Goal: Task Accomplishment & Management: Manage account settings

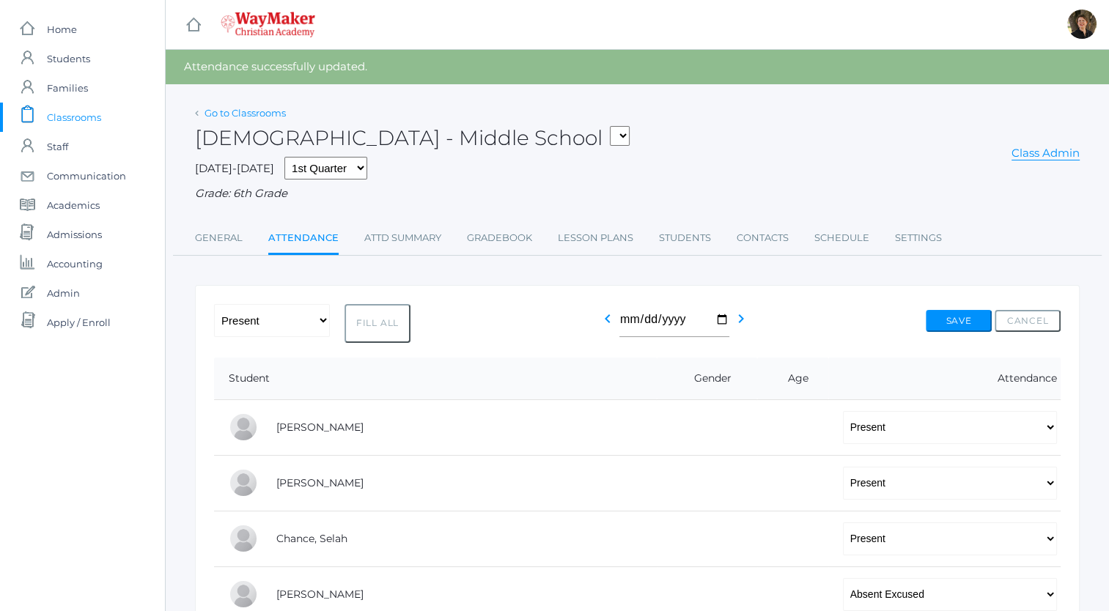
click at [239, 116] on link "Go to Classrooms" at bounding box center [245, 113] width 81 height 12
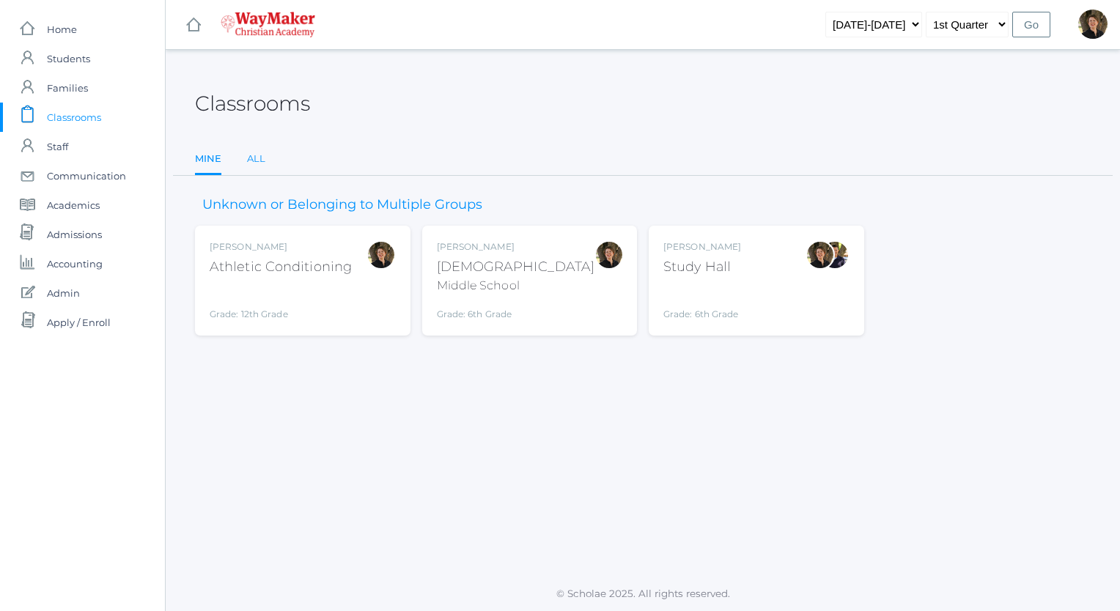
click at [254, 157] on link "All" at bounding box center [256, 158] width 18 height 29
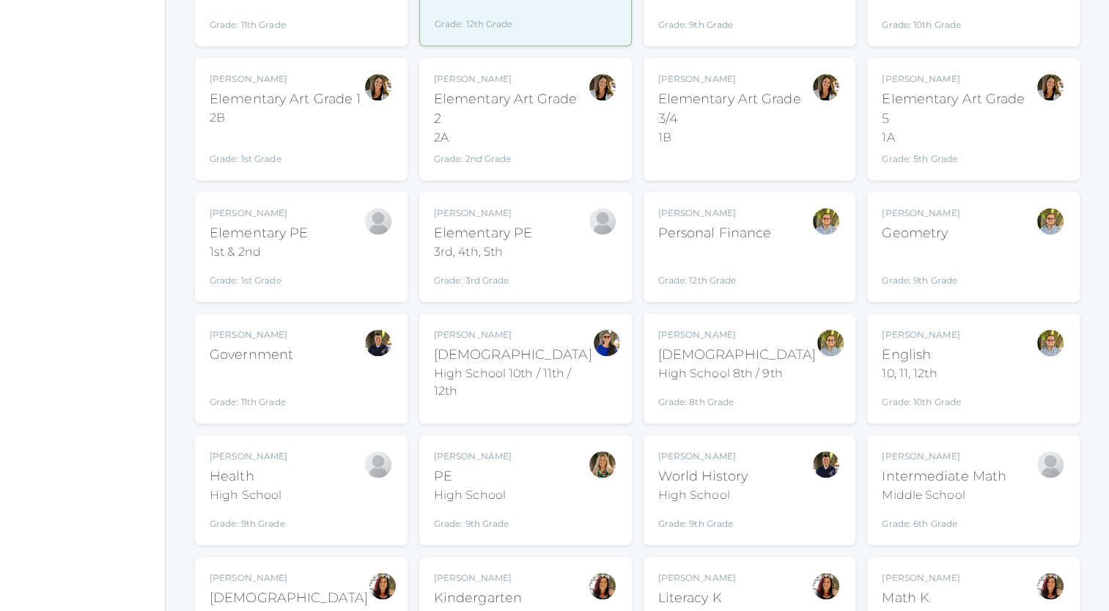
scroll to position [1434, 0]
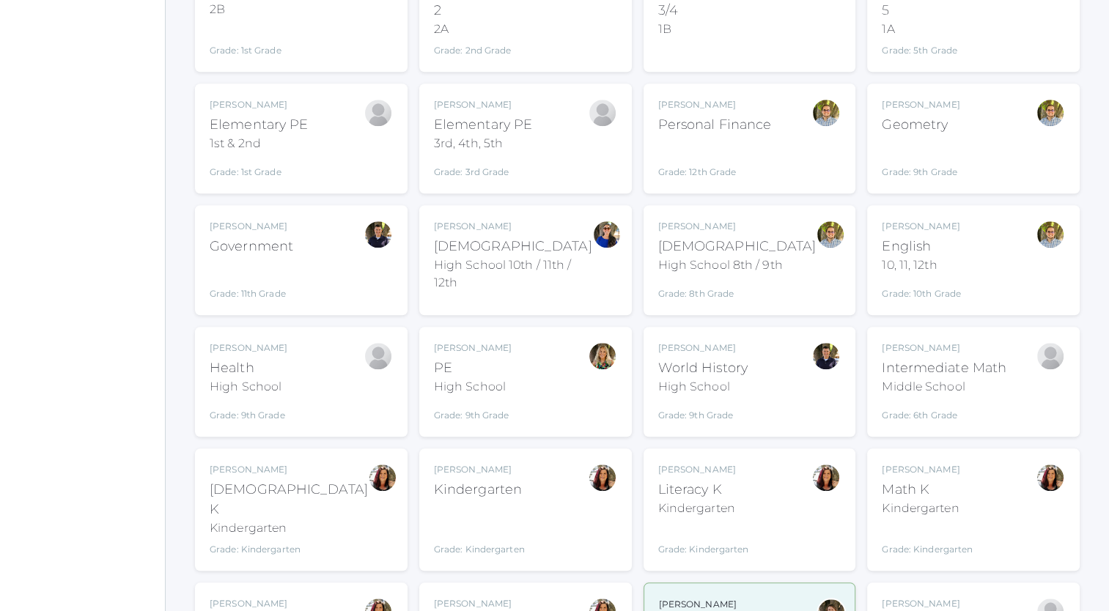
click at [956, 358] on div "Intermediate Math" at bounding box center [944, 368] width 125 height 20
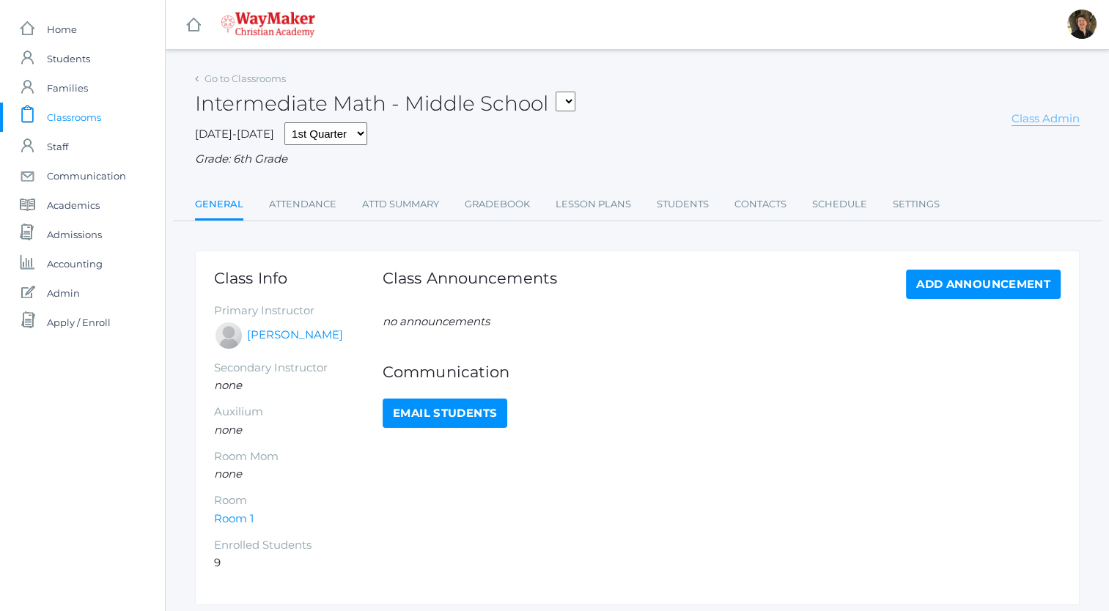
click at [1037, 118] on link "Class Admin" at bounding box center [1046, 118] width 68 height 15
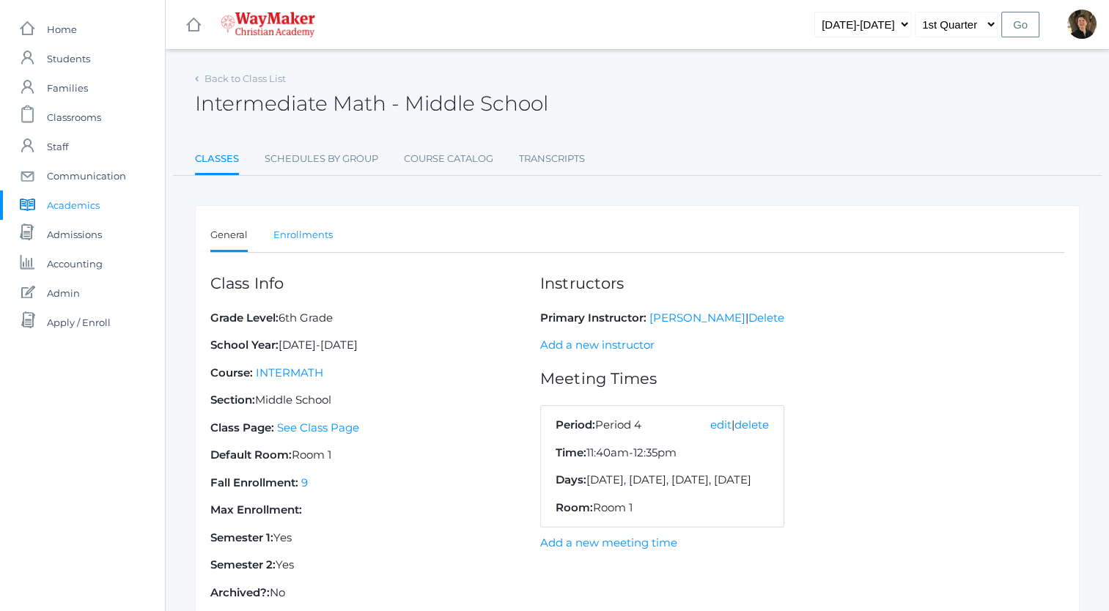
click at [307, 233] on link "Enrollments" at bounding box center [302, 235] width 59 height 29
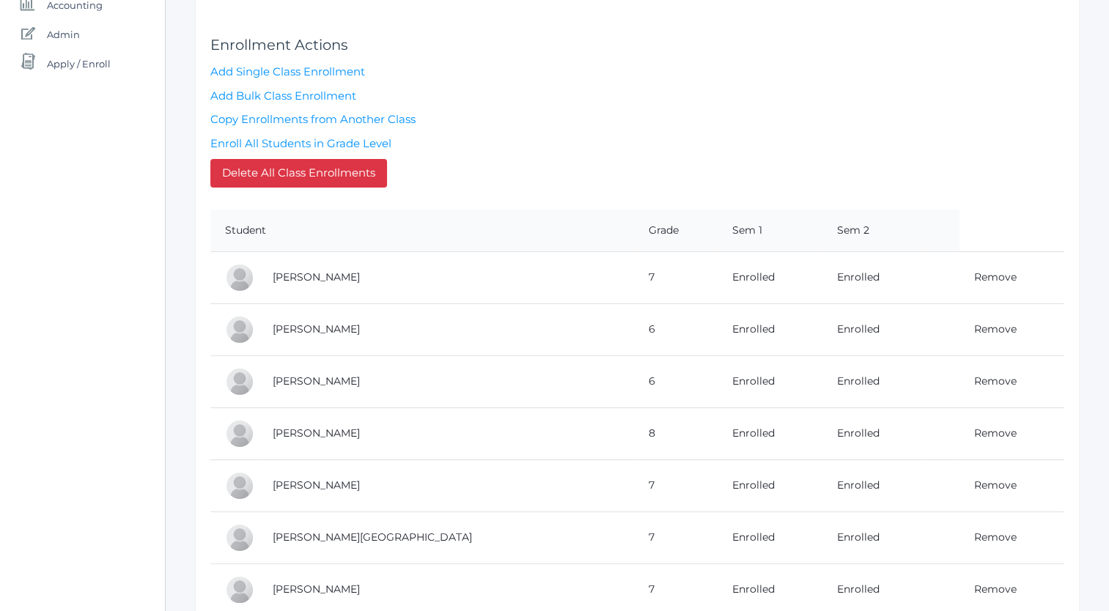
scroll to position [205, 0]
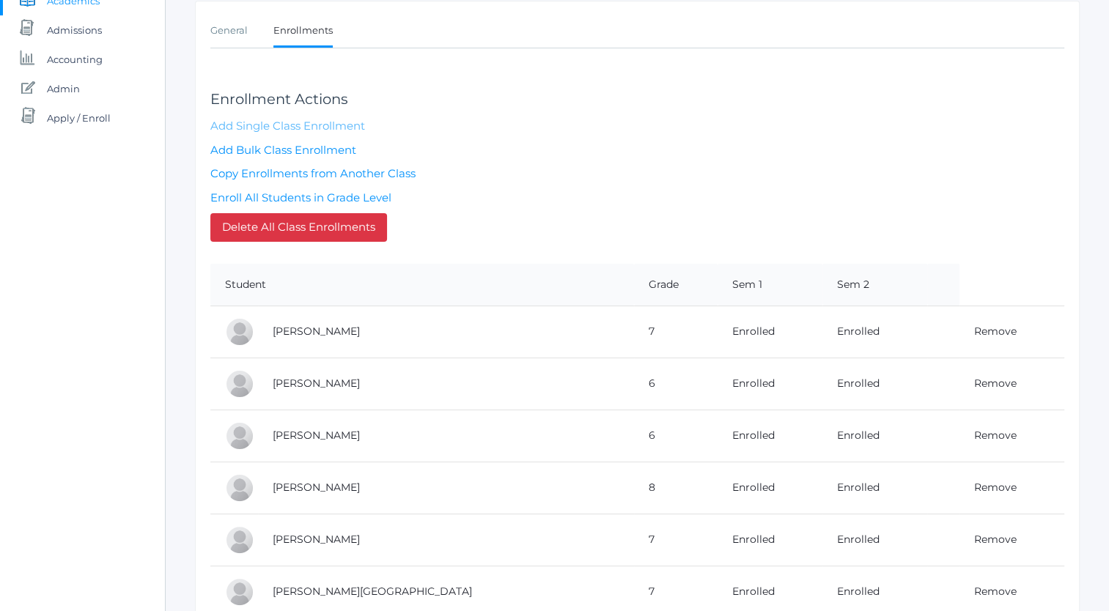
click at [315, 122] on link "Add Single Class Enrollment" at bounding box center [287, 126] width 155 height 14
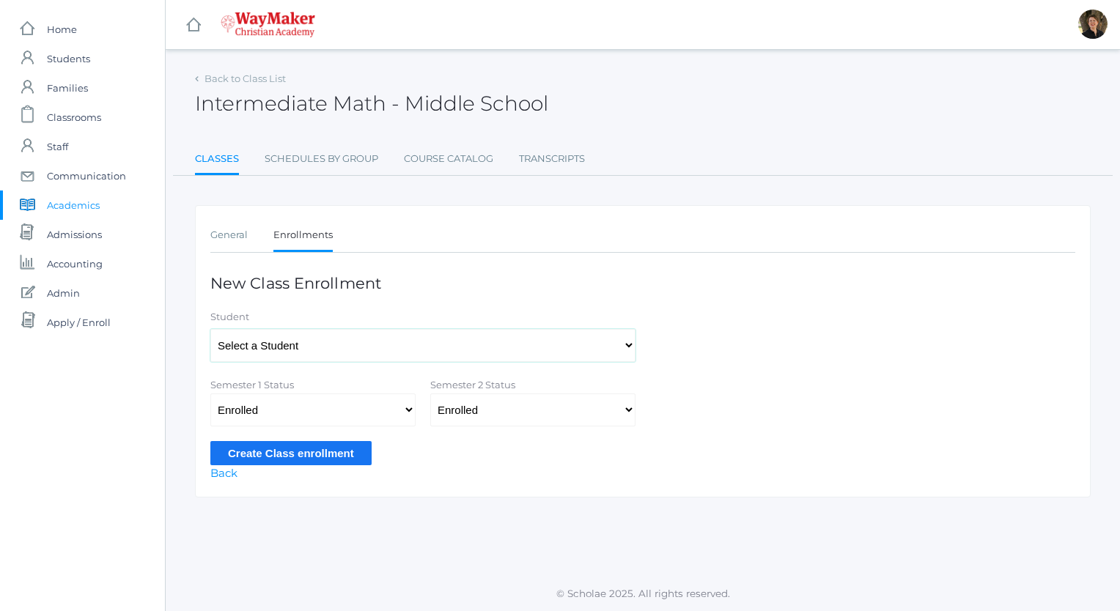
click at [308, 346] on select "Select a Student Backstrom, Abigail Baker, Claire Baker, Josey Bassett, Graham …" at bounding box center [422, 345] width 425 height 33
select select "4475"
click at [210, 329] on select "Select a Student Backstrom, Abigail Baker, Claire Baker, Josey Bassett, Graham …" at bounding box center [422, 345] width 425 height 33
click at [309, 453] on input "Create Class enrollment" at bounding box center [290, 453] width 161 height 24
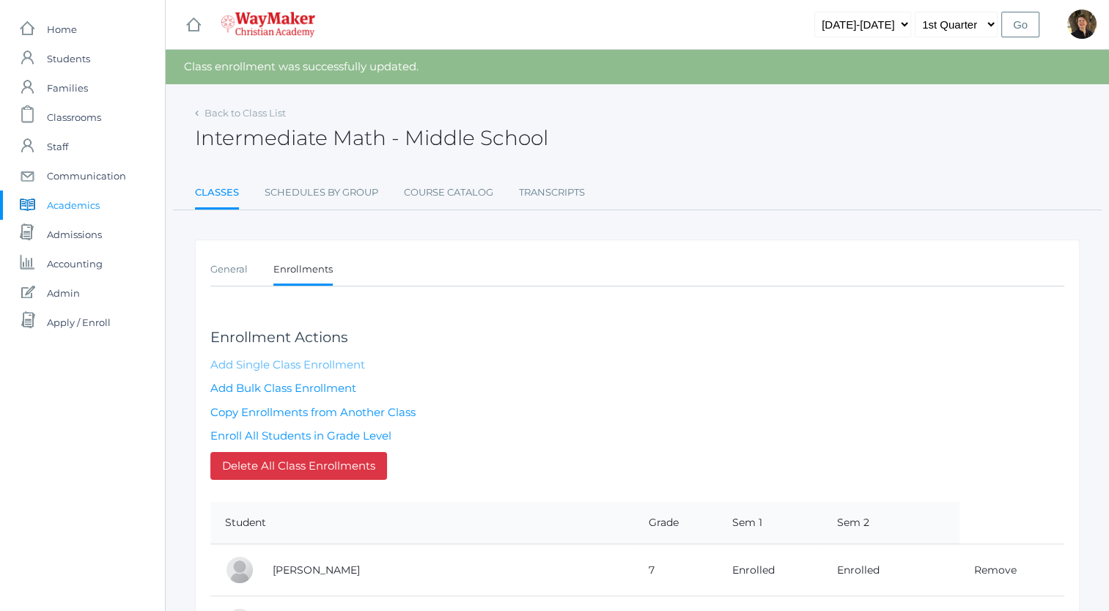
click at [280, 362] on link "Add Single Class Enrollment" at bounding box center [287, 365] width 155 height 14
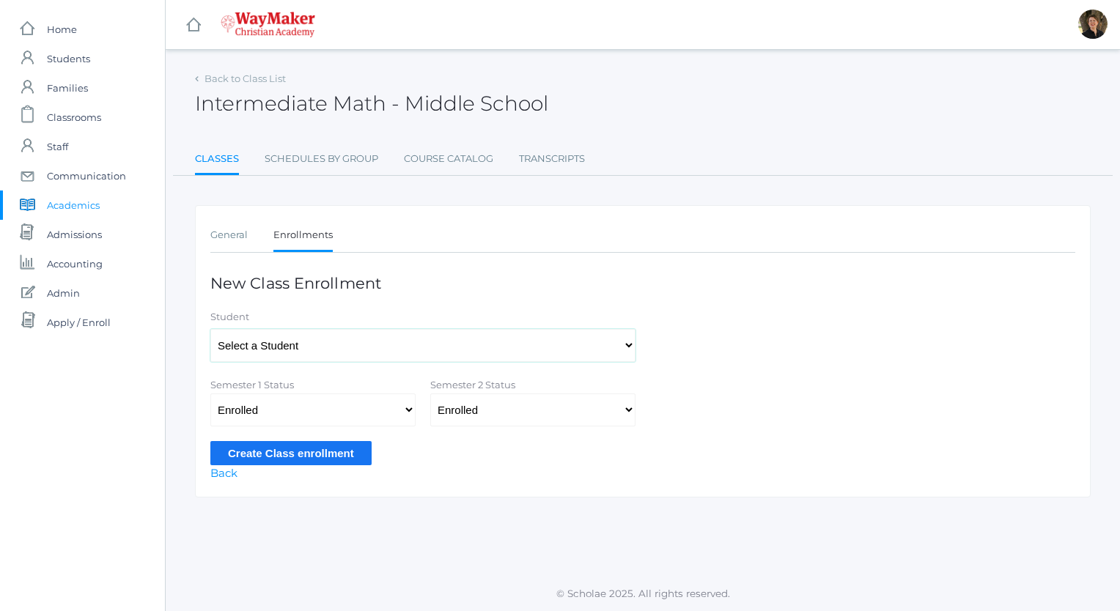
click at [293, 347] on select "Select a Student [PERSON_NAME], [PERSON_NAME], [PERSON_NAME], [PERSON_NAME], [P…" at bounding box center [422, 345] width 425 height 33
select select "4477"
click at [210, 329] on select "Select a Student [PERSON_NAME], [PERSON_NAME], [PERSON_NAME], [PERSON_NAME], [P…" at bounding box center [422, 345] width 425 height 33
click at [284, 452] on input "Create Class enrollment" at bounding box center [290, 453] width 161 height 24
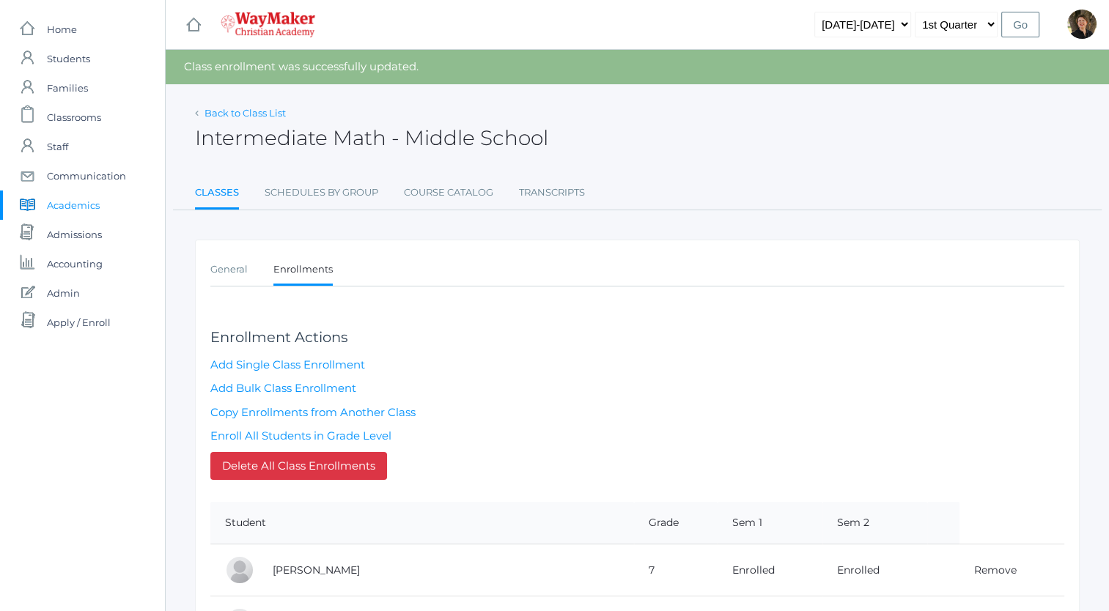
click at [264, 114] on link "Back to Class List" at bounding box center [245, 113] width 81 height 12
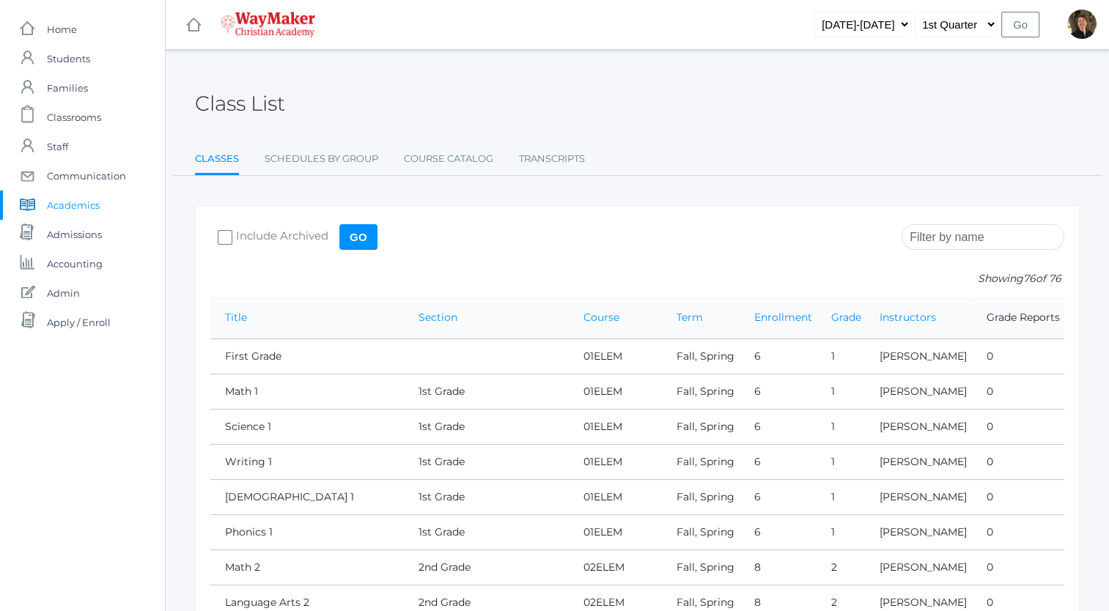
click at [954, 232] on input "search" at bounding box center [983, 237] width 163 height 26
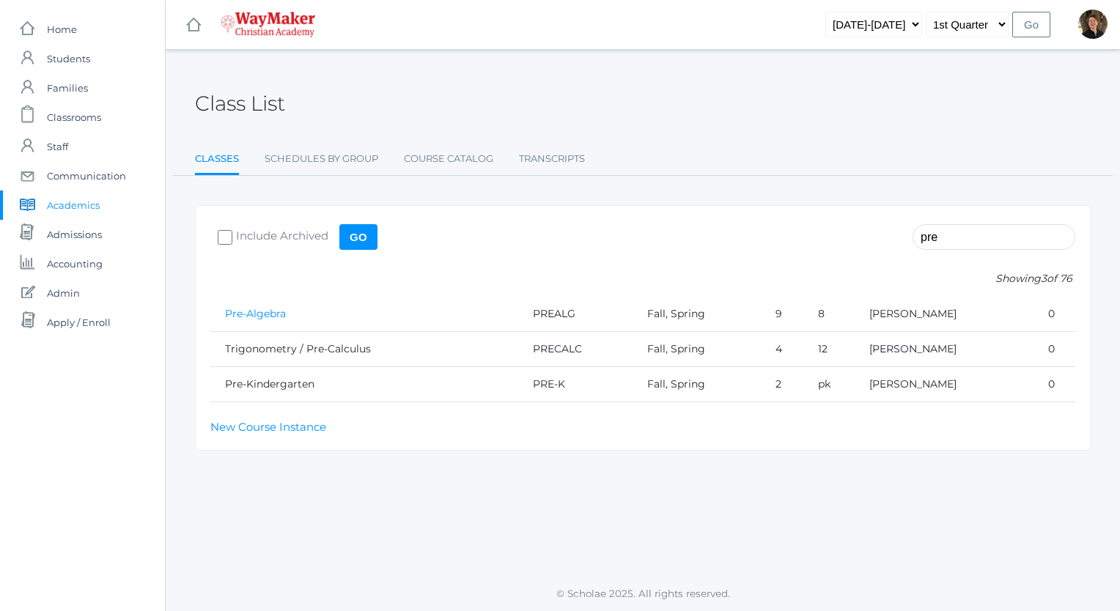
type input "pre"
click at [255, 312] on link "Pre-Algebra" at bounding box center [255, 313] width 61 height 13
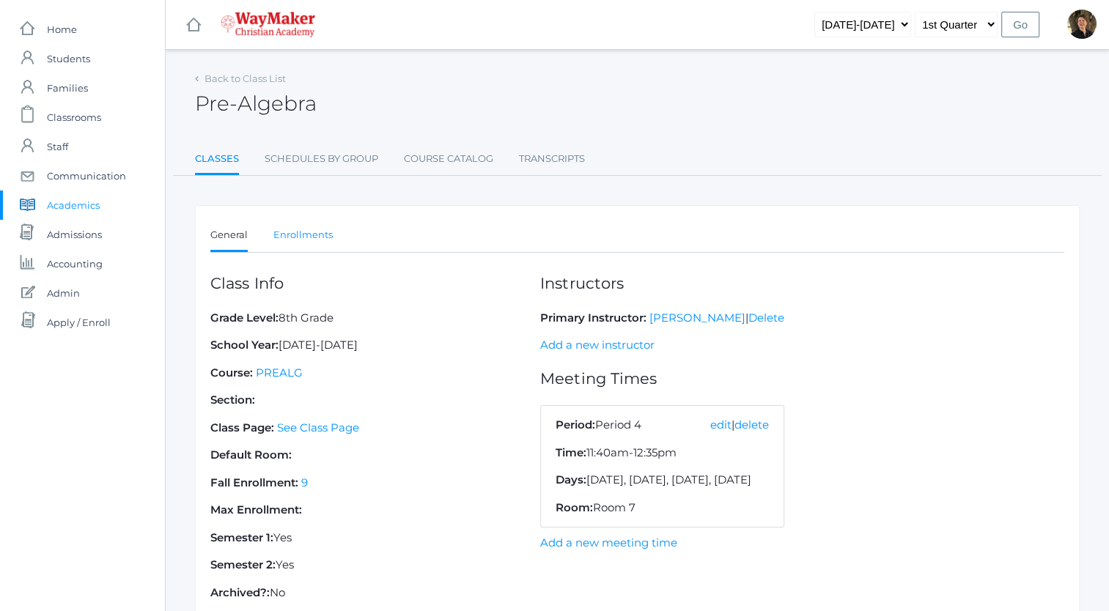
click at [296, 233] on link "Enrollments" at bounding box center [302, 235] width 59 height 29
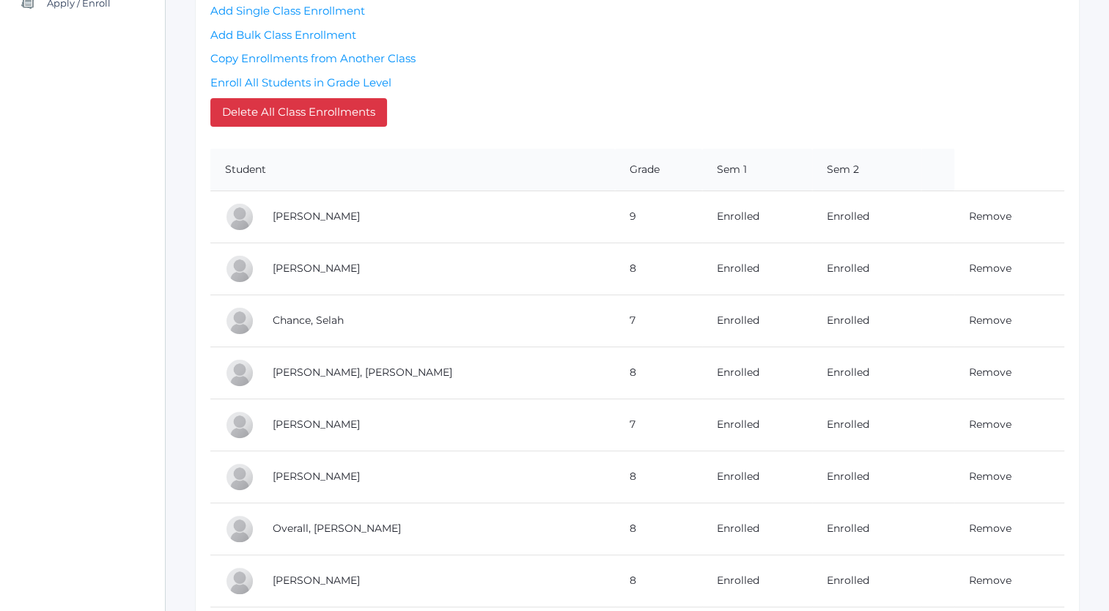
scroll to position [330, 0]
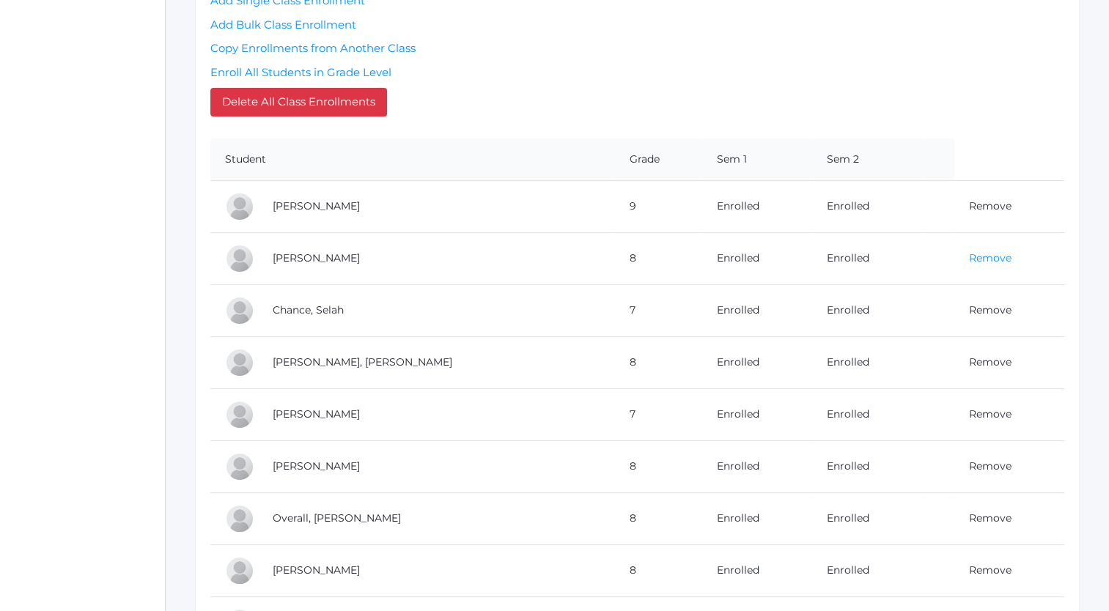
click at [969, 256] on link "Remove" at bounding box center [990, 257] width 43 height 13
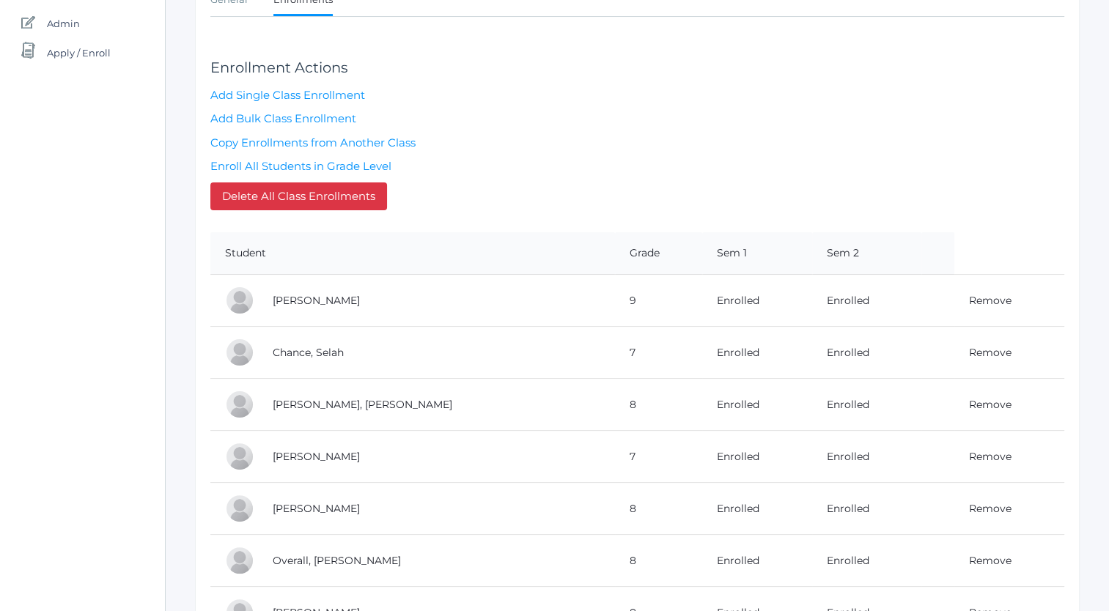
scroll to position [377, 0]
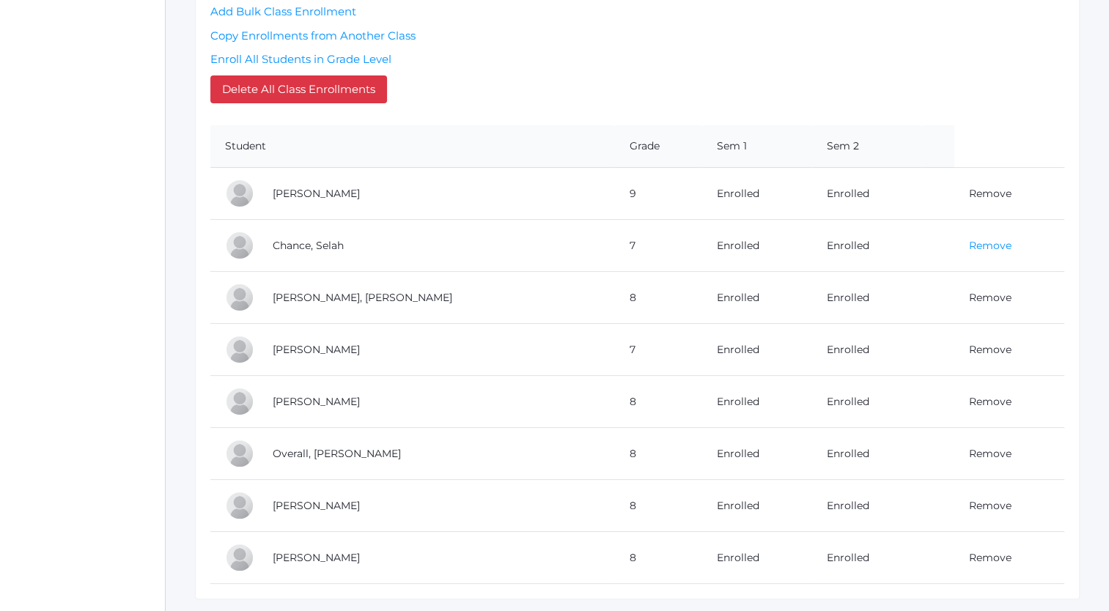
click at [969, 244] on link "Remove" at bounding box center [990, 245] width 43 height 13
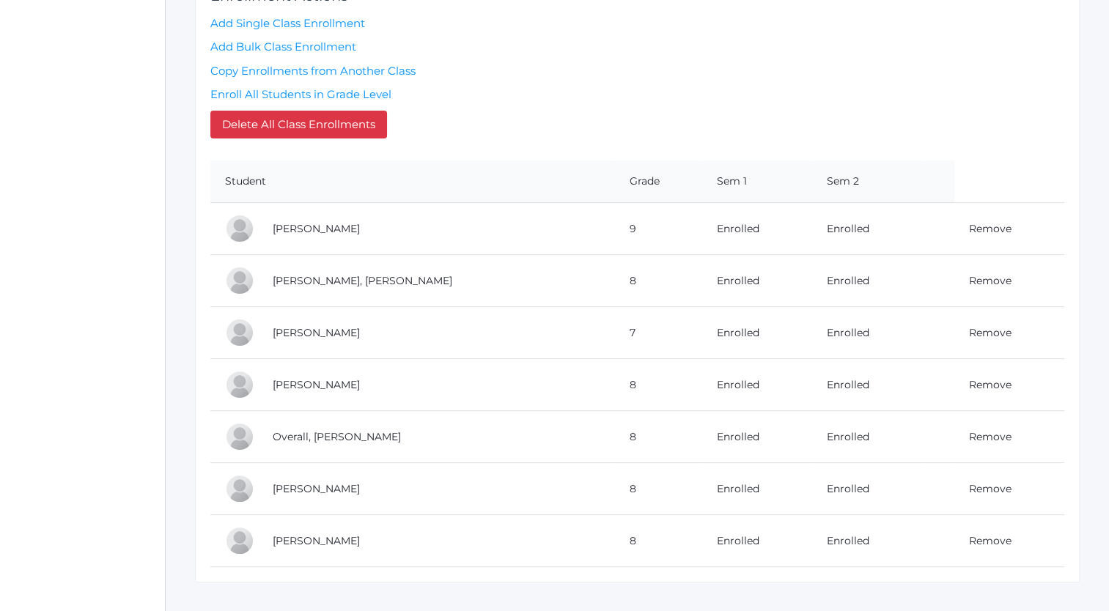
scroll to position [364, 0]
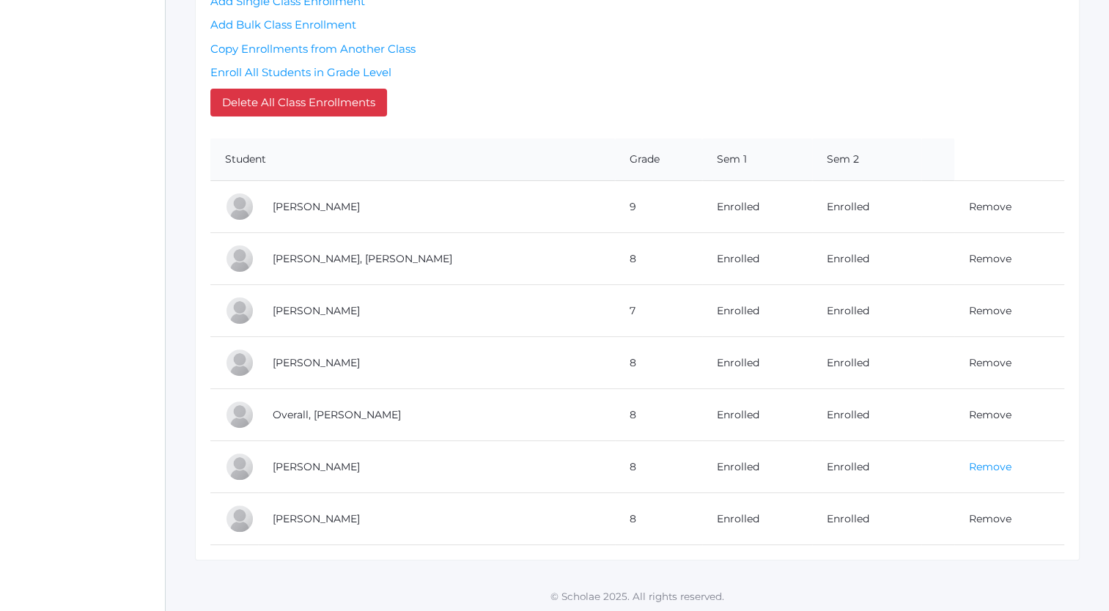
click at [969, 465] on link "Remove" at bounding box center [990, 466] width 43 height 13
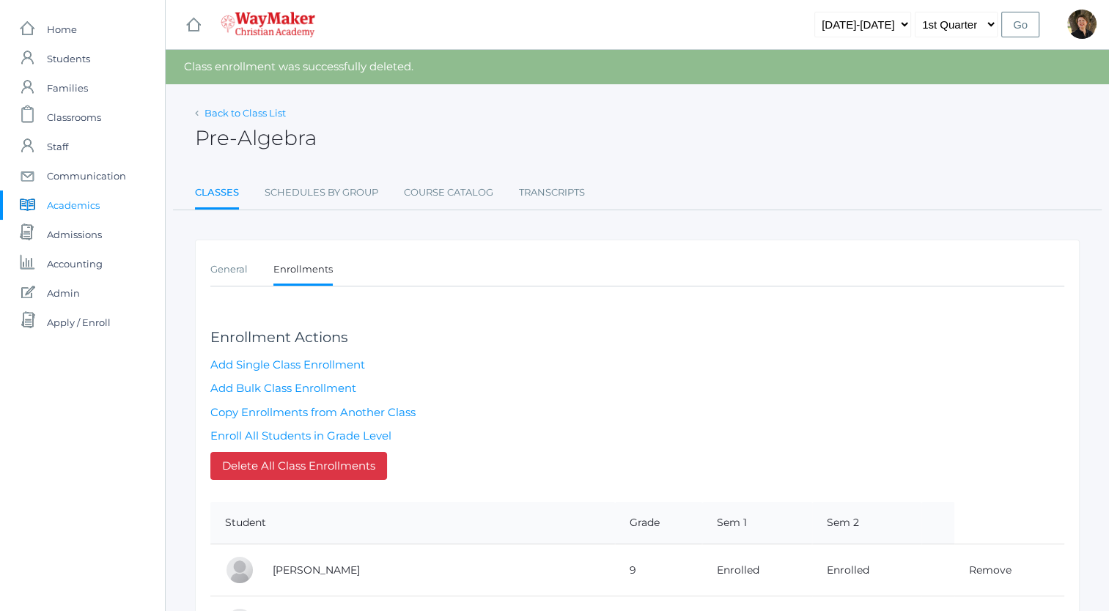
click at [243, 110] on link "Back to Class List" at bounding box center [245, 113] width 81 height 12
